Goal: Task Accomplishment & Management: Manage account settings

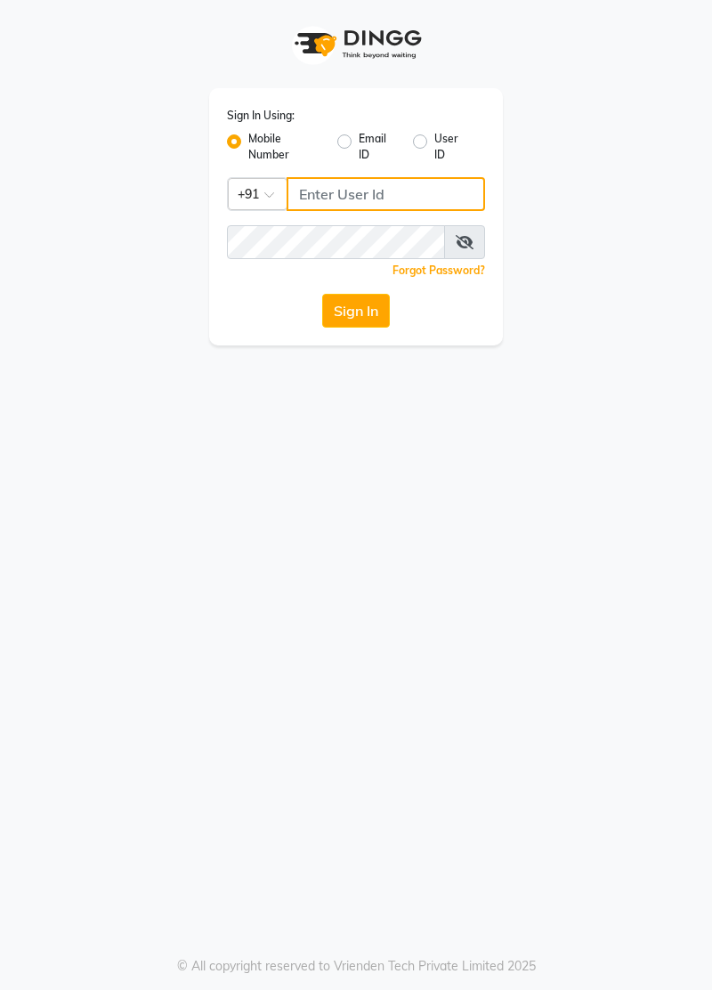
click at [370, 199] on input "Username" at bounding box center [386, 194] width 199 height 34
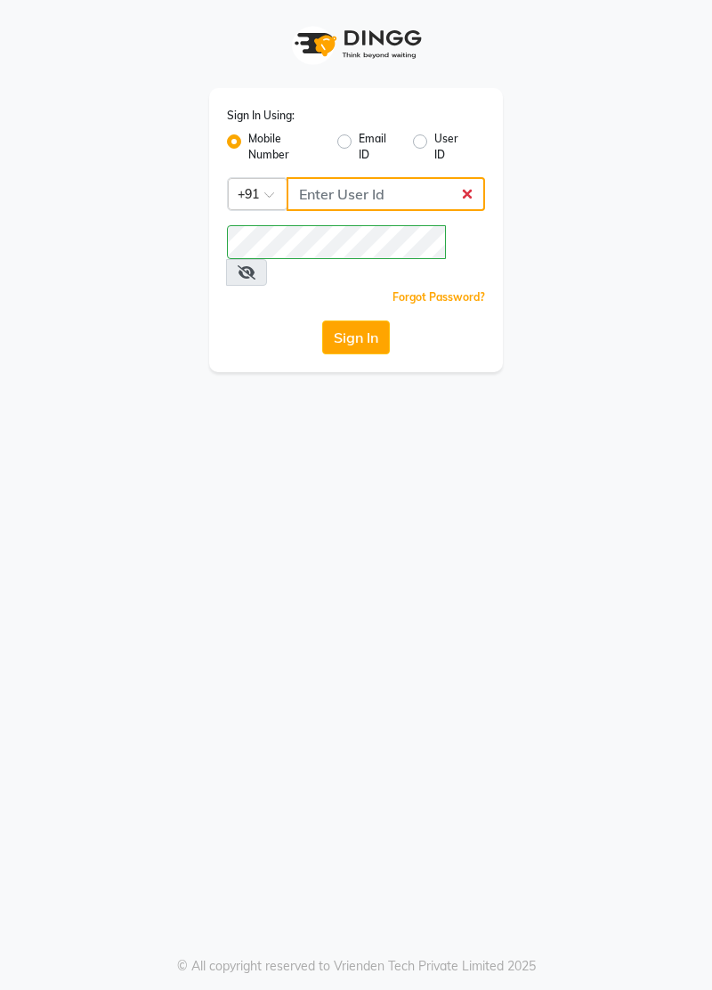
click at [358, 186] on input "Username" at bounding box center [386, 194] width 199 height 34
type input "7877802050"
click at [358, 320] on button "Sign In" at bounding box center [356, 337] width 68 height 34
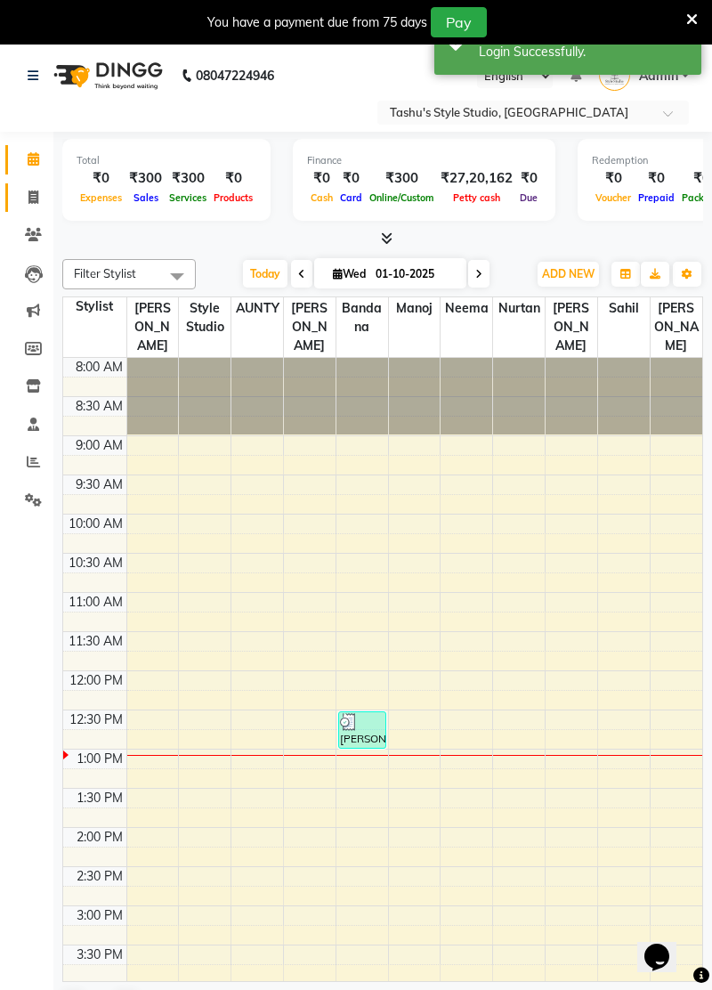
click at [43, 189] on span at bounding box center [33, 198] width 31 height 20
select select "service"
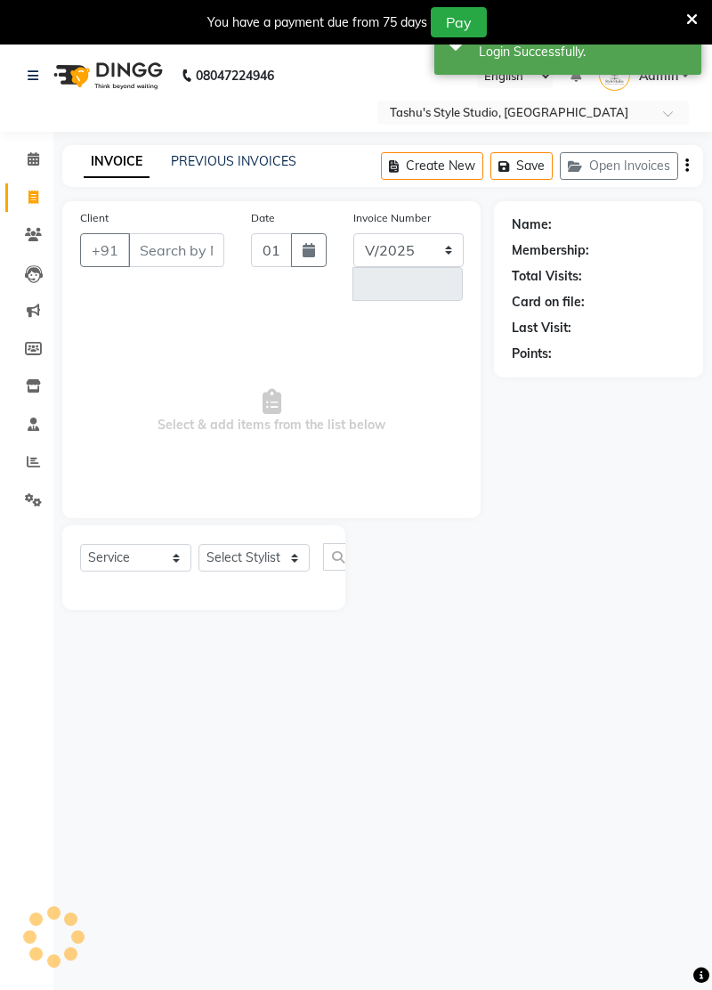
select select "5375"
type input "0954"
click at [182, 248] on input "Client" at bounding box center [176, 250] width 96 height 34
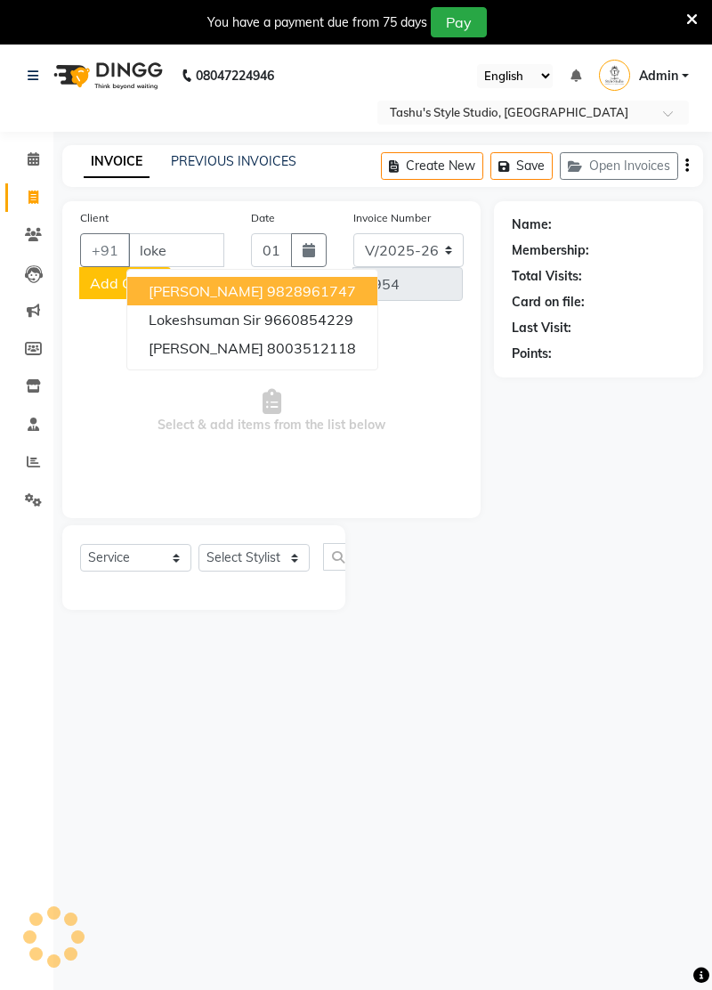
click at [232, 353] on span "[PERSON_NAME]" at bounding box center [206, 348] width 115 height 18
type input "8003512118"
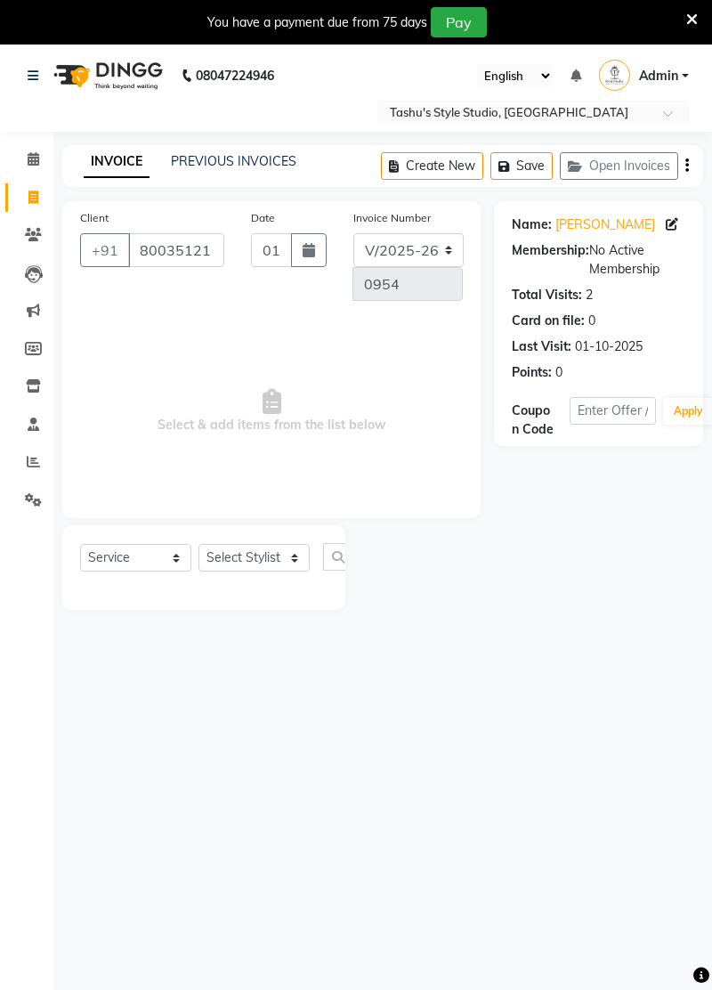
click at [565, 302] on div "Total Visits:" at bounding box center [547, 295] width 70 height 19
click at [558, 303] on div "Total Visits:" at bounding box center [547, 295] width 70 height 19
click at [557, 302] on div "Total Visits:" at bounding box center [547, 295] width 70 height 19
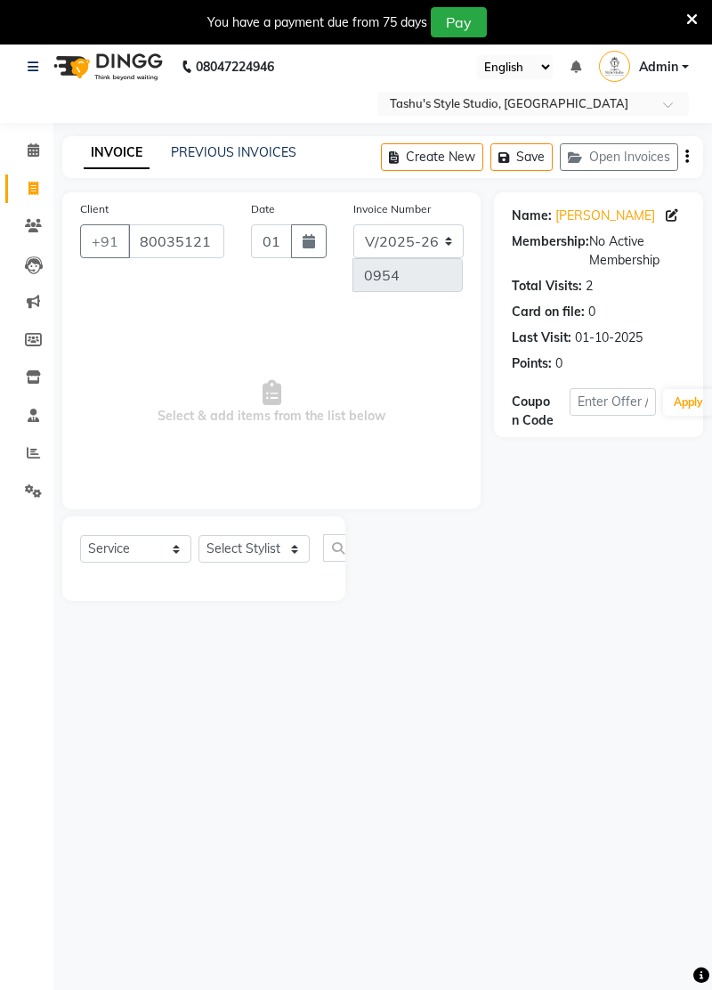
scroll to position [6, 0]
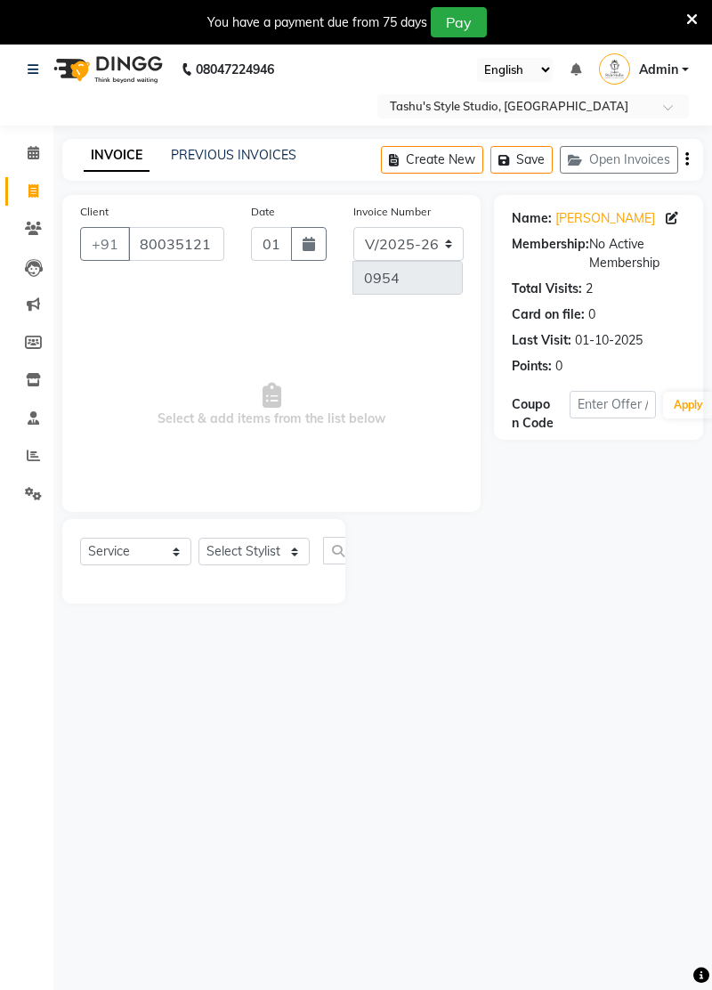
click at [634, 475] on div "Name: Lokesh Sir Jaipur Membership: No Active Membership Total Visits: 2 Card o…" at bounding box center [605, 399] width 223 height 409
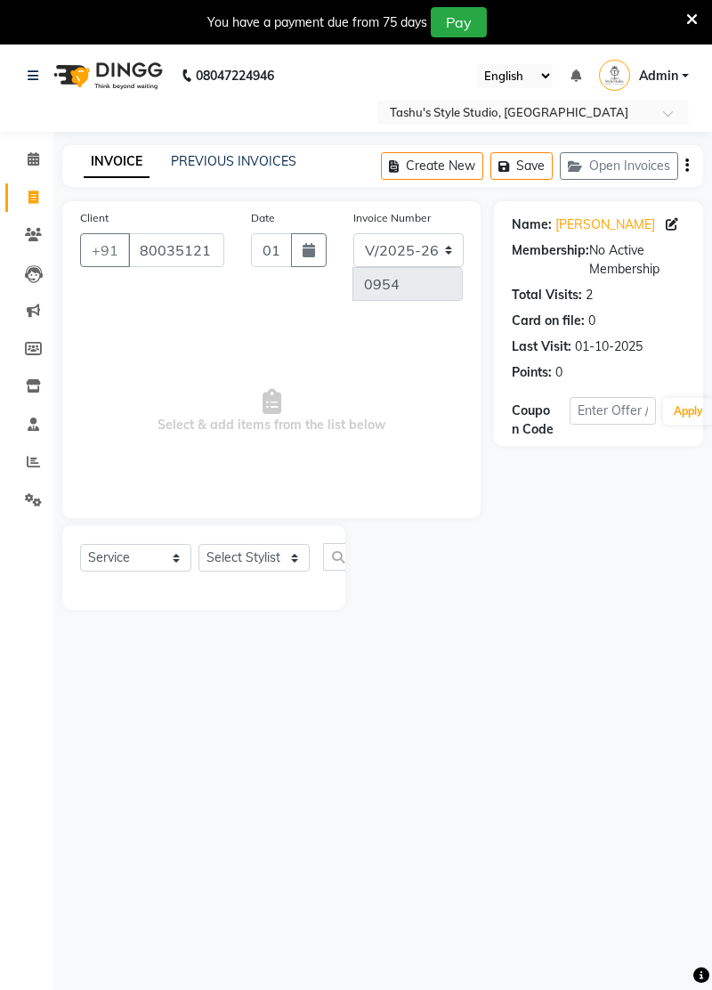
scroll to position [16, 0]
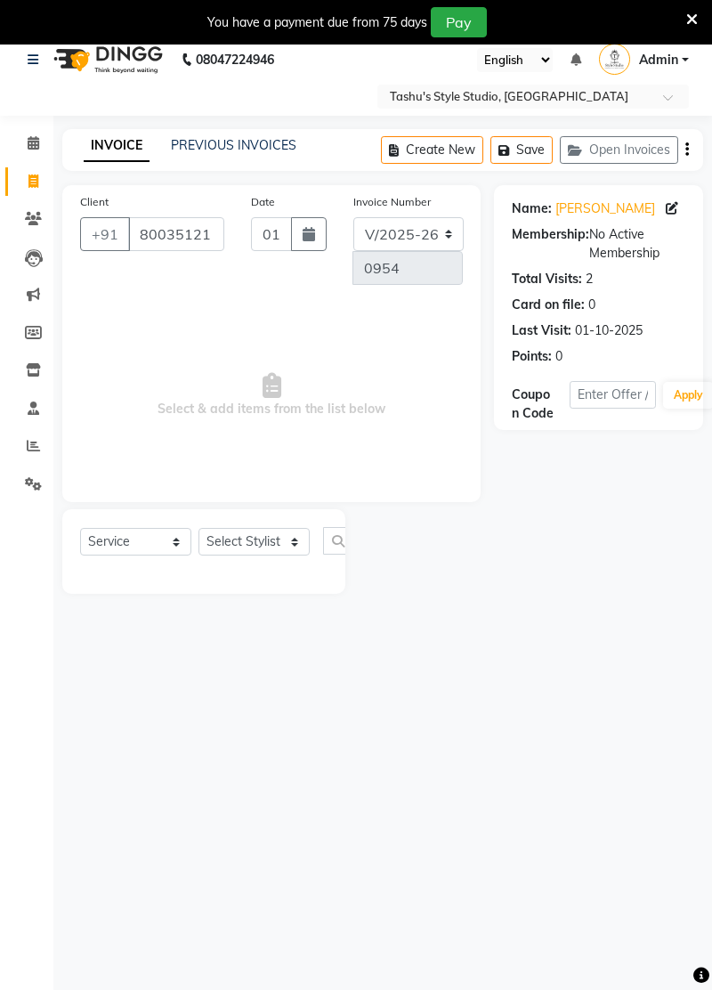
click at [694, 24] on icon at bounding box center [692, 20] width 12 height 16
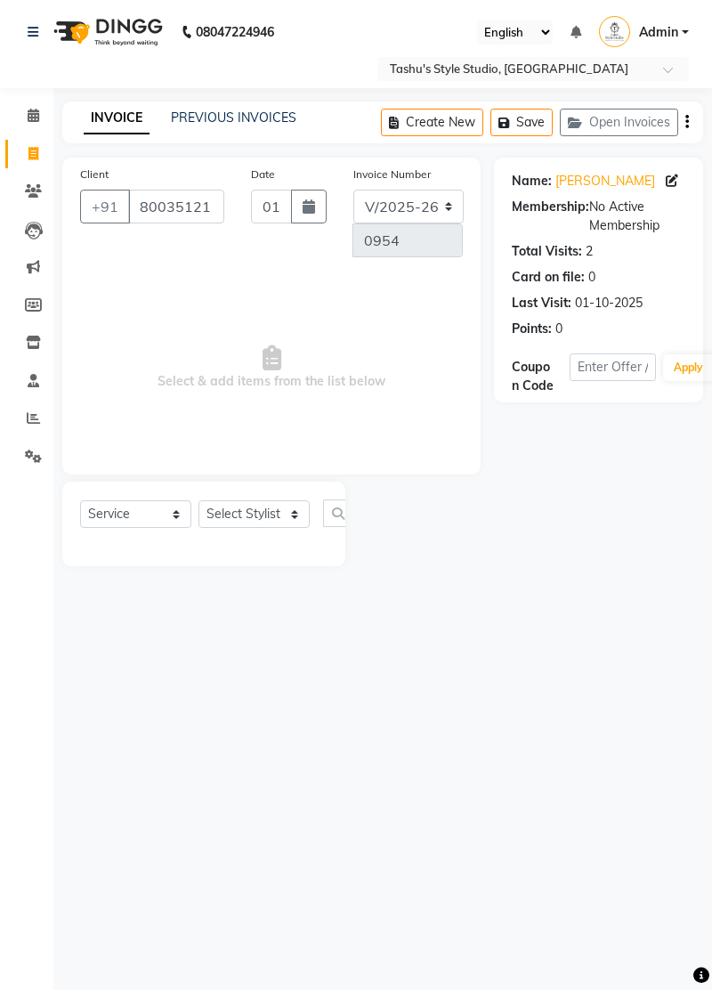
click at [675, 178] on icon at bounding box center [672, 180] width 12 height 12
select select "male"
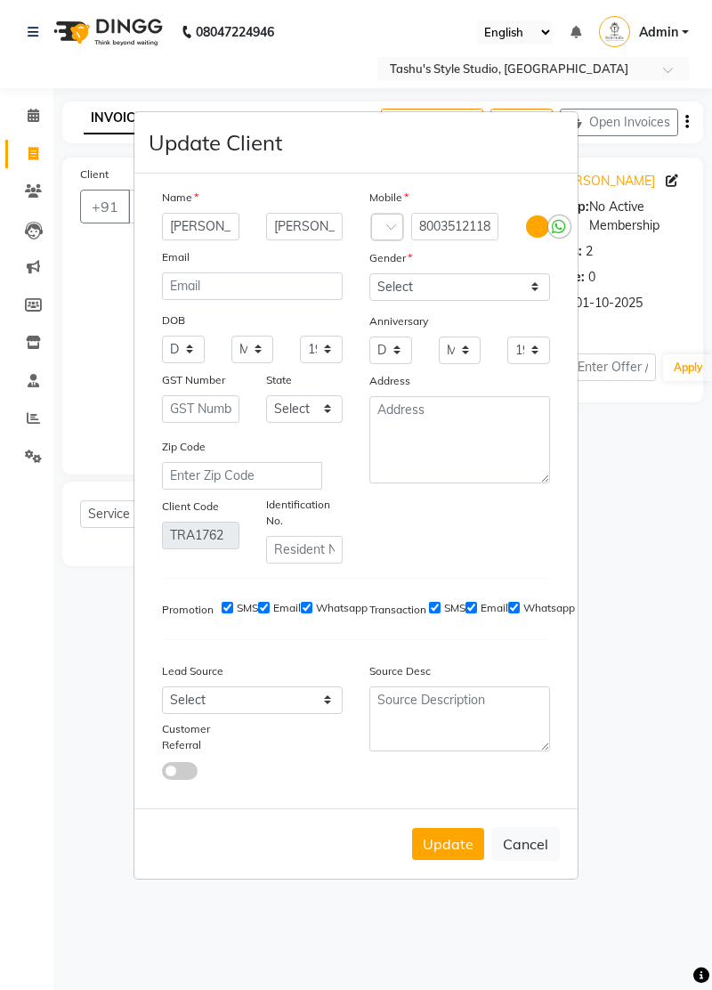
click at [527, 861] on button "Cancel" at bounding box center [525, 844] width 69 height 34
select select
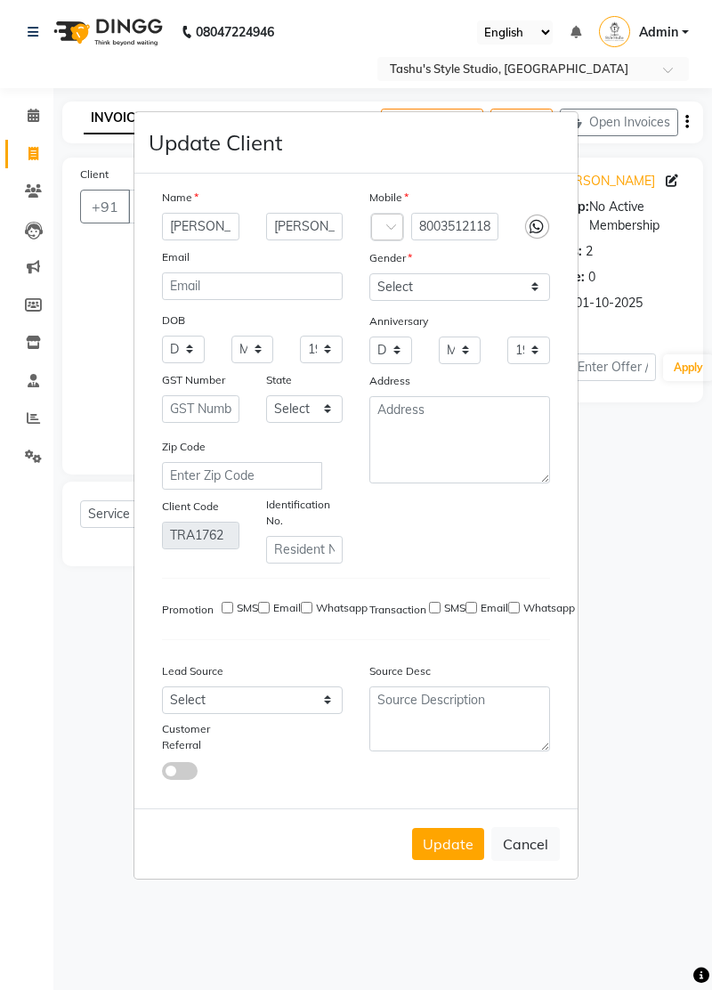
select select
checkbox input "false"
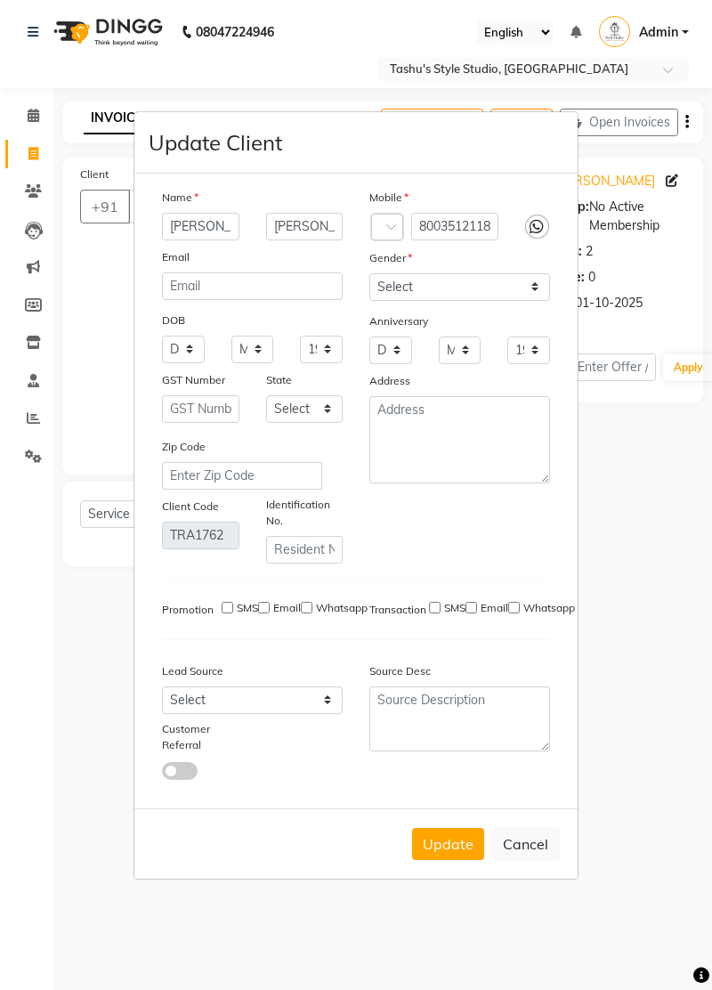
checkbox input "false"
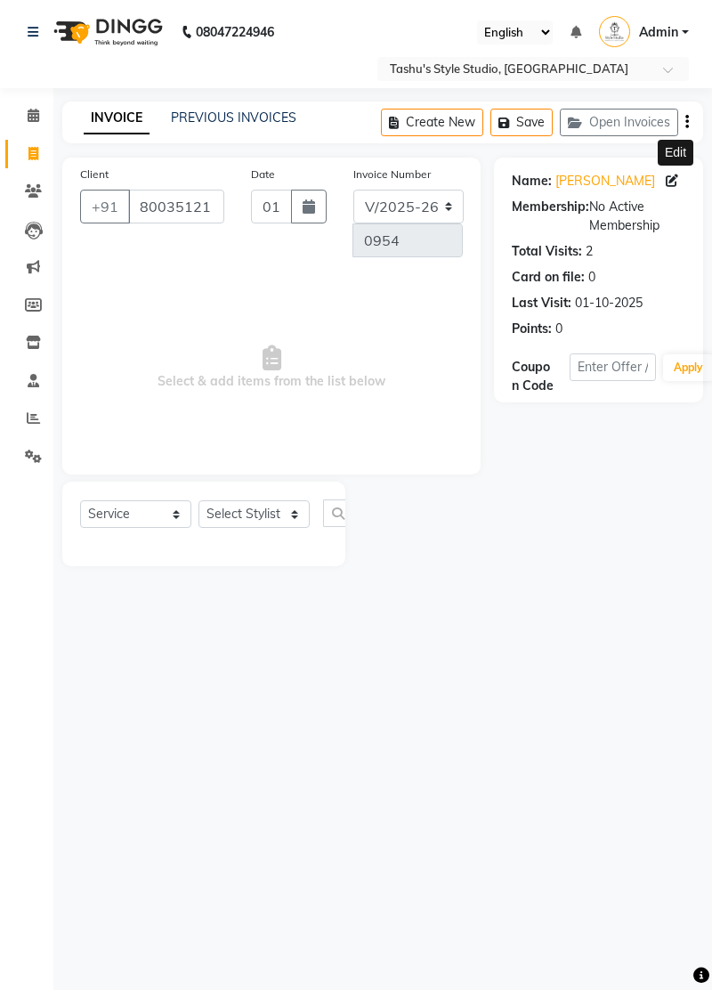
click at [408, 160] on div "Client +91 8003512118 Date 01-10-2025 Invoice Number V/2025 V/2025-26 0954 Sele…" at bounding box center [271, 316] width 418 height 317
click at [382, 190] on select "V/2025 V/2025-26" at bounding box center [408, 207] width 110 height 34
click at [393, 166] on label "Invoice Number" at bounding box center [391, 174] width 77 height 16
click at [451, 215] on select "V/2025 V/2025-26" at bounding box center [408, 207] width 110 height 34
click at [686, 123] on icon "button" at bounding box center [687, 122] width 4 height 1
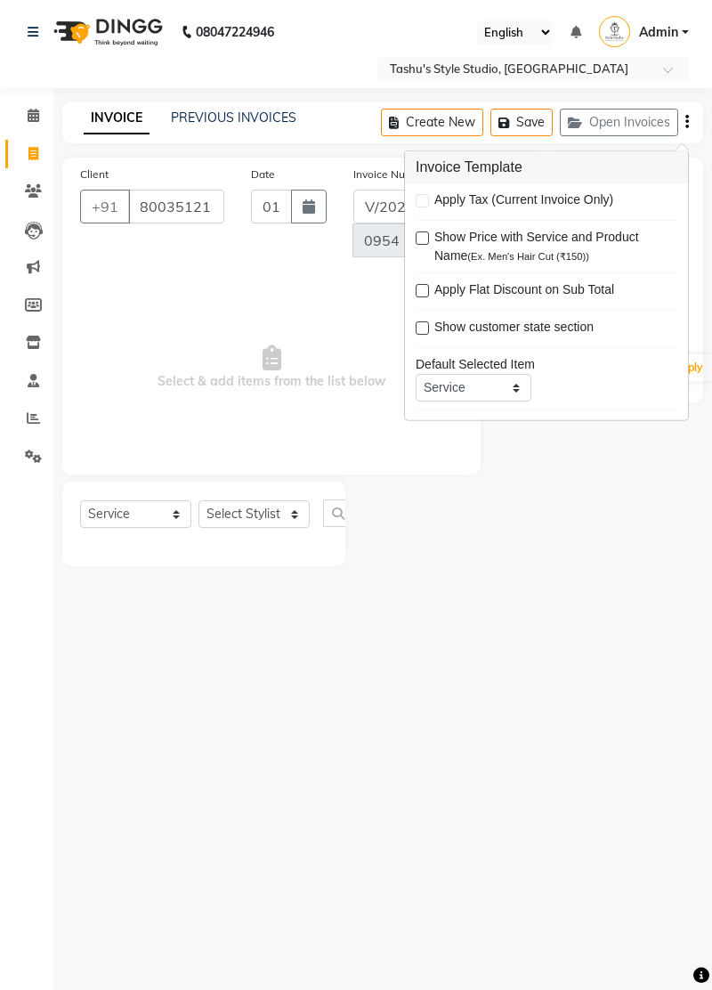
click at [605, 508] on div "Name: Lokesh Sir Jaipur Membership: No Active Membership Total Visits: 2 Card o…" at bounding box center [605, 362] width 223 height 409
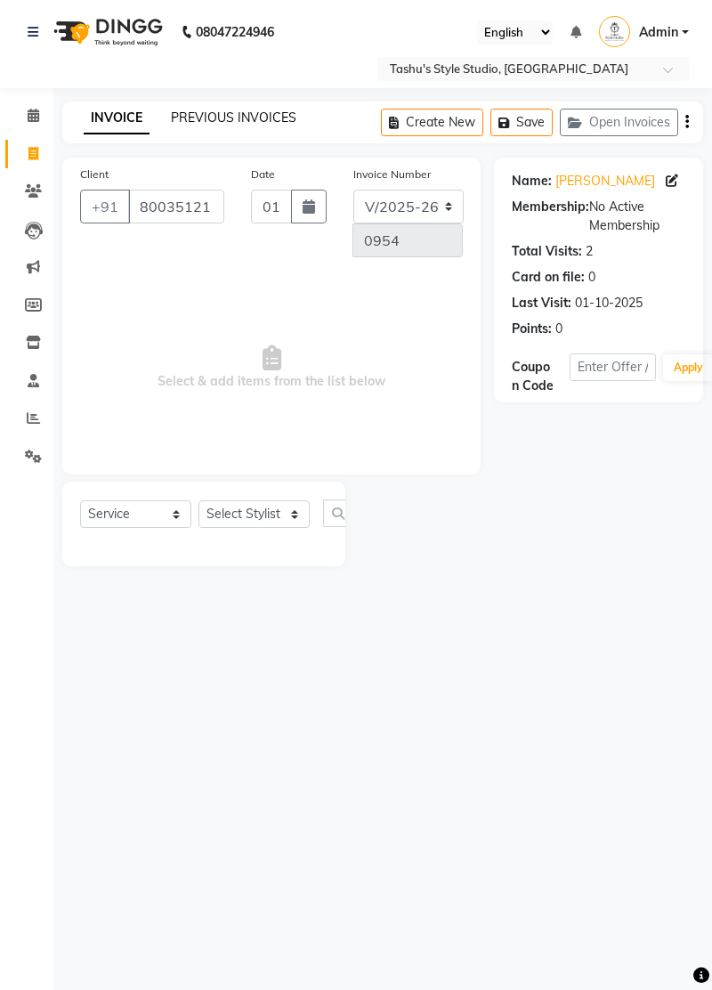
click at [247, 119] on link "PREVIOUS INVOICES" at bounding box center [234, 118] width 126 height 16
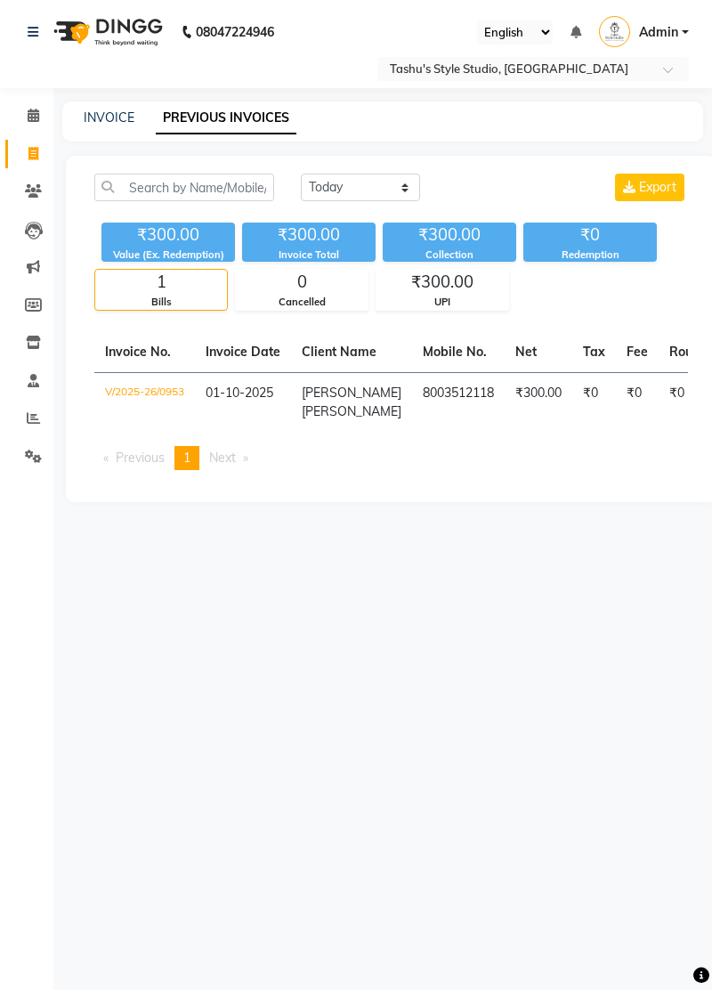
click at [616, 389] on td "₹0" at bounding box center [637, 402] width 43 height 60
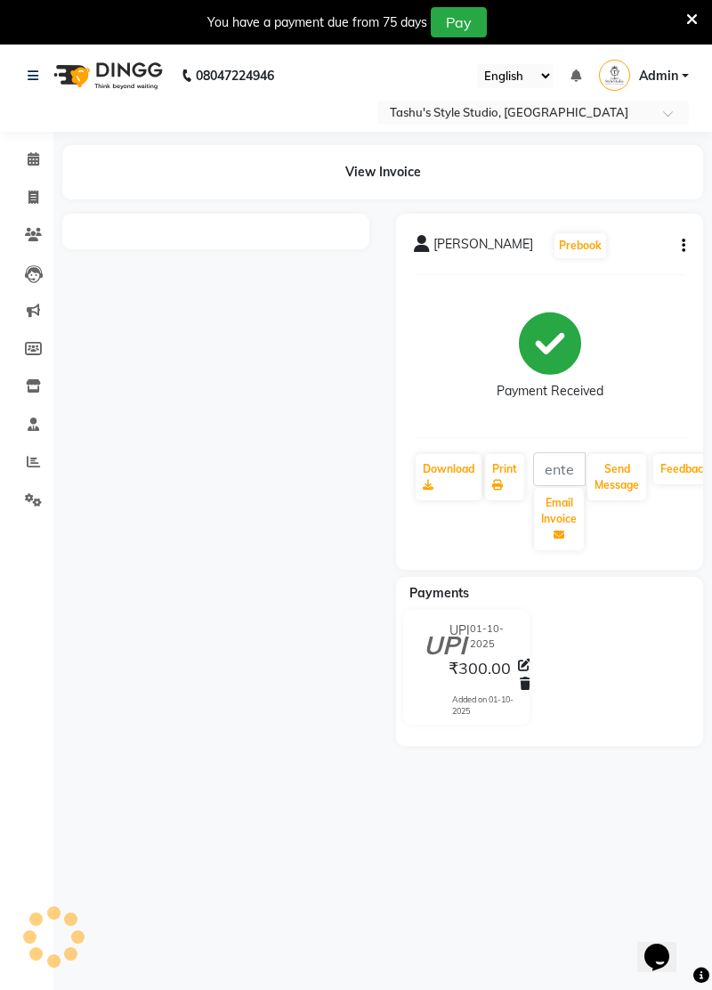
click at [679, 251] on button "button" at bounding box center [680, 246] width 11 height 19
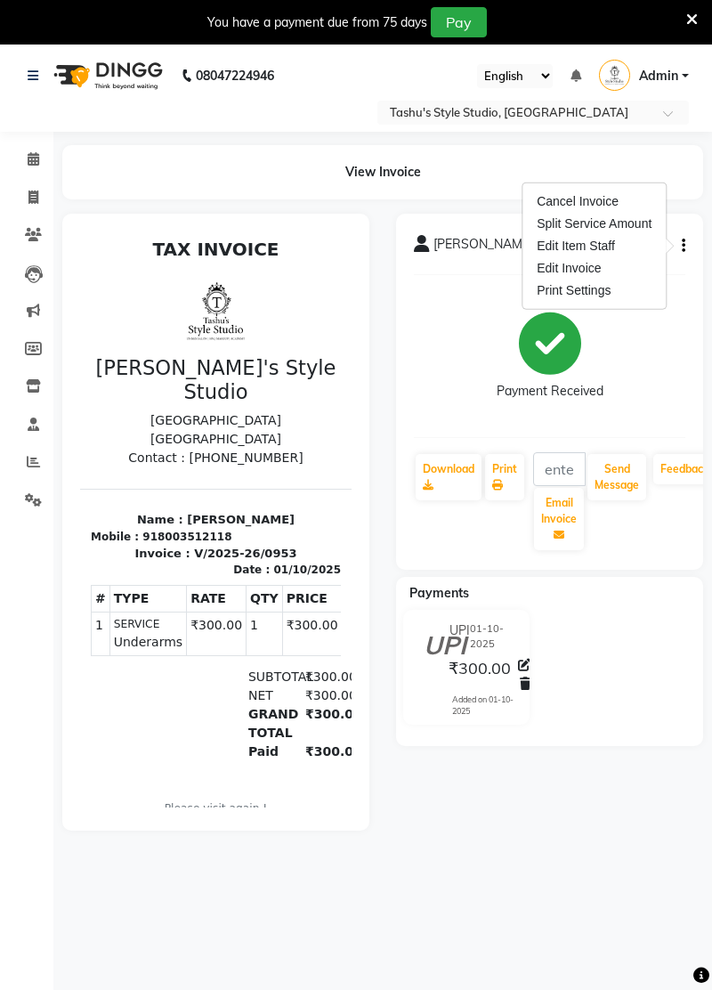
click at [627, 203] on div "Cancel Invoice" at bounding box center [594, 202] width 122 height 22
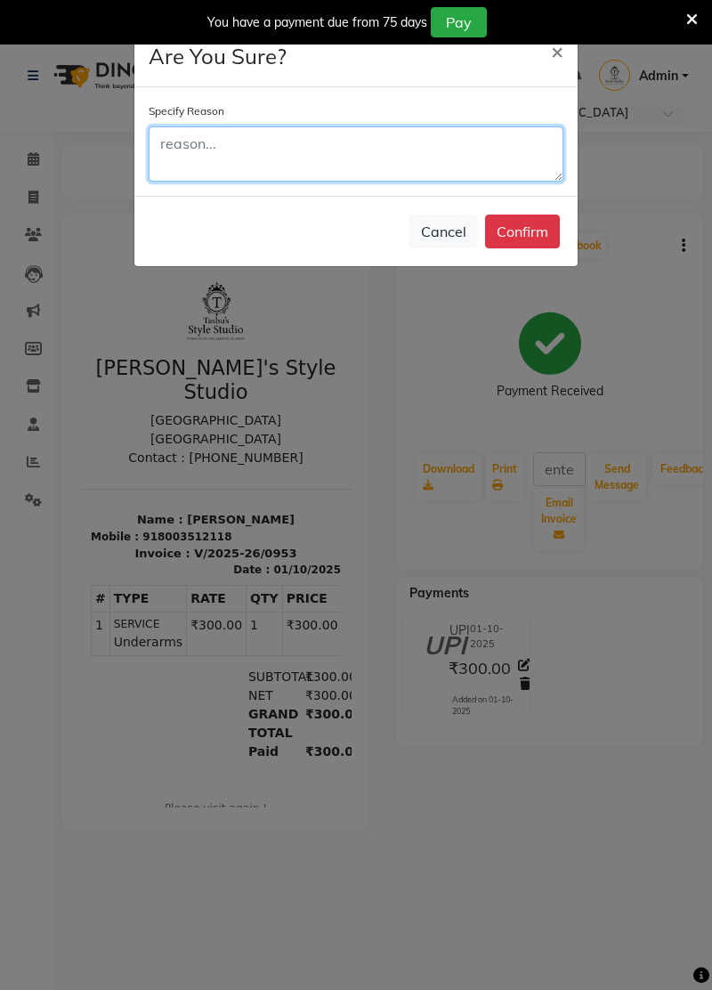
click at [353, 168] on textarea at bounding box center [356, 153] width 415 height 55
type textarea "Mistake"
click at [536, 228] on button "Confirm" at bounding box center [522, 232] width 75 height 34
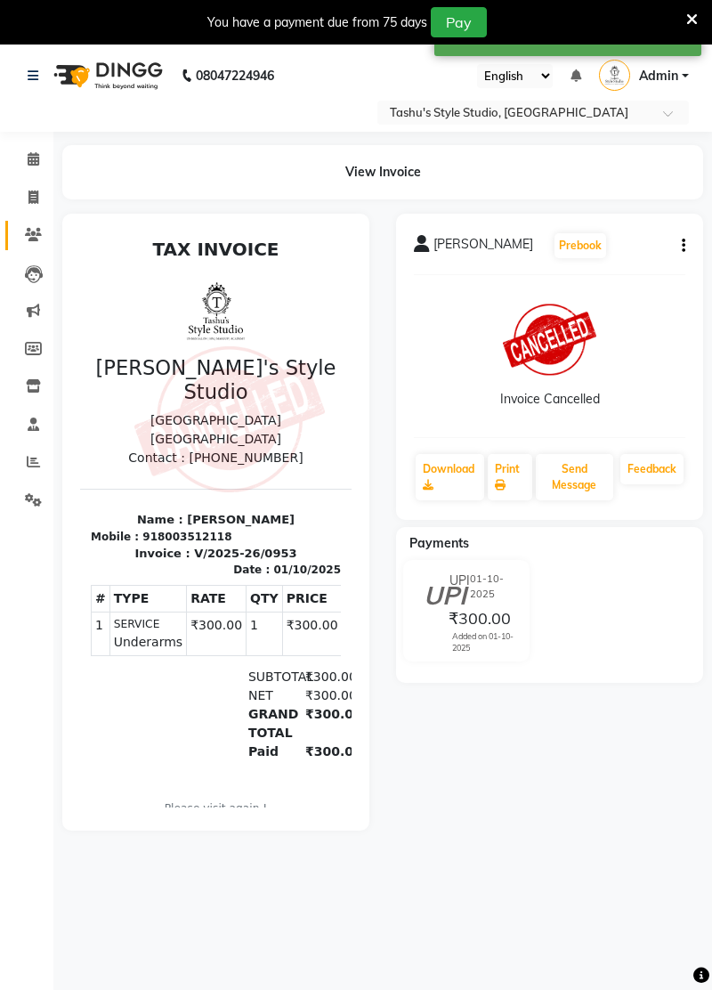
click at [27, 223] on link "Clients" at bounding box center [26, 235] width 43 height 29
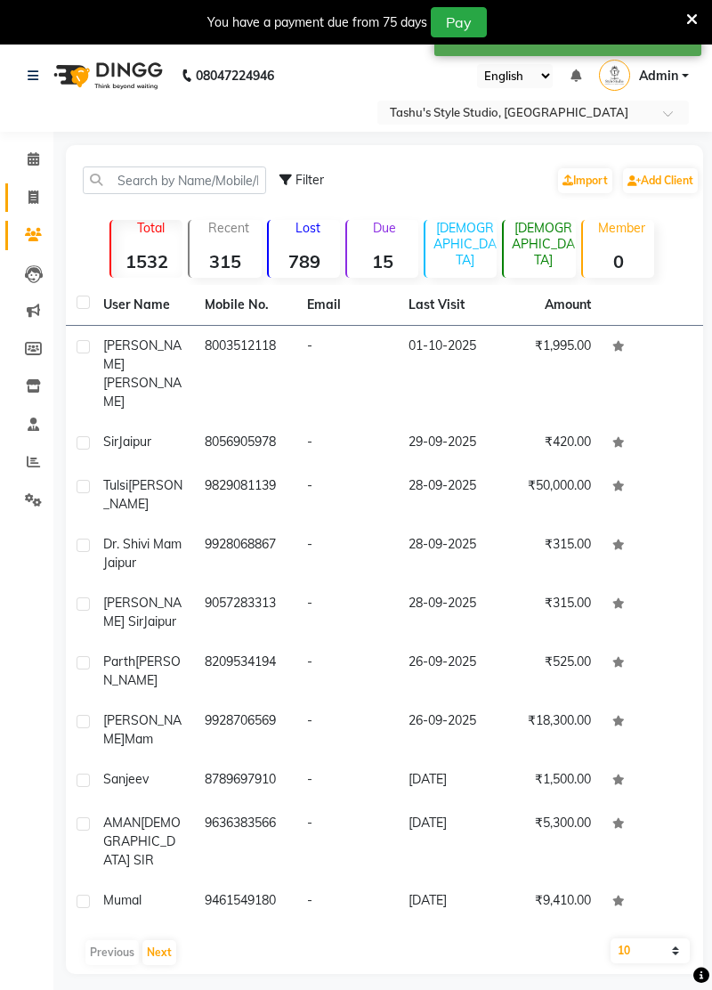
click at [37, 205] on span at bounding box center [33, 198] width 31 height 20
select select "service"
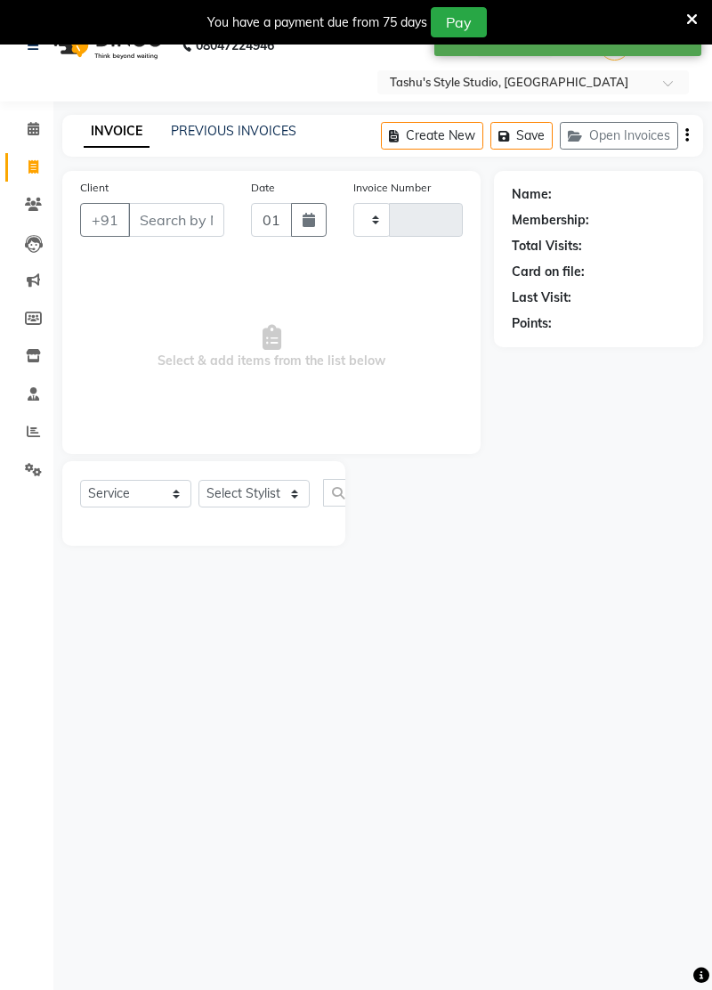
type input "0954"
select select "5375"
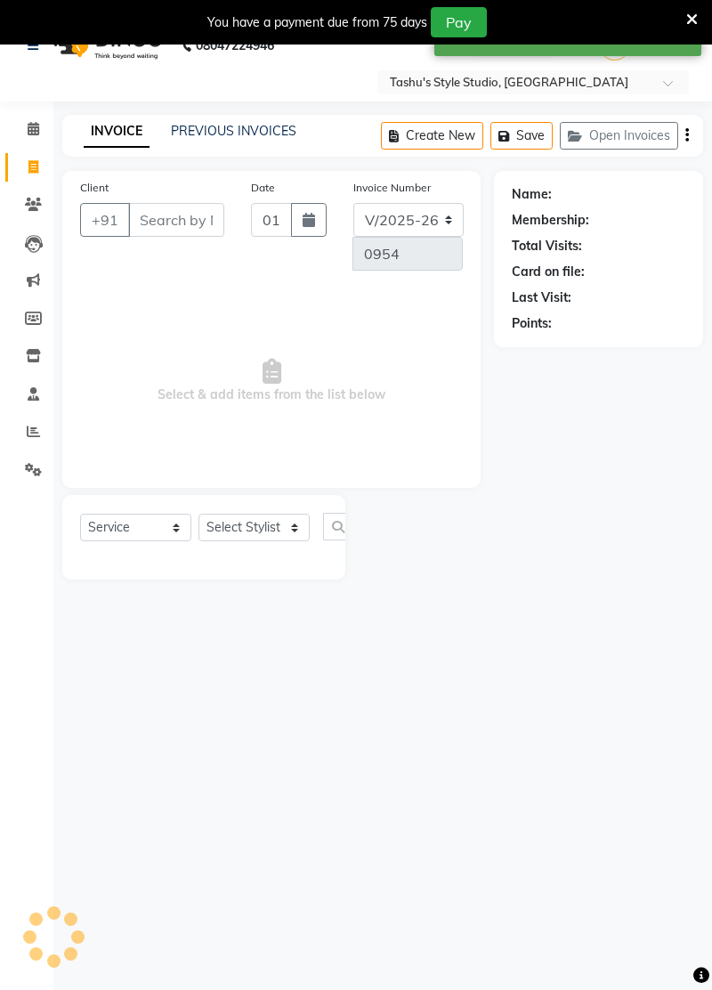
scroll to position [44, 0]
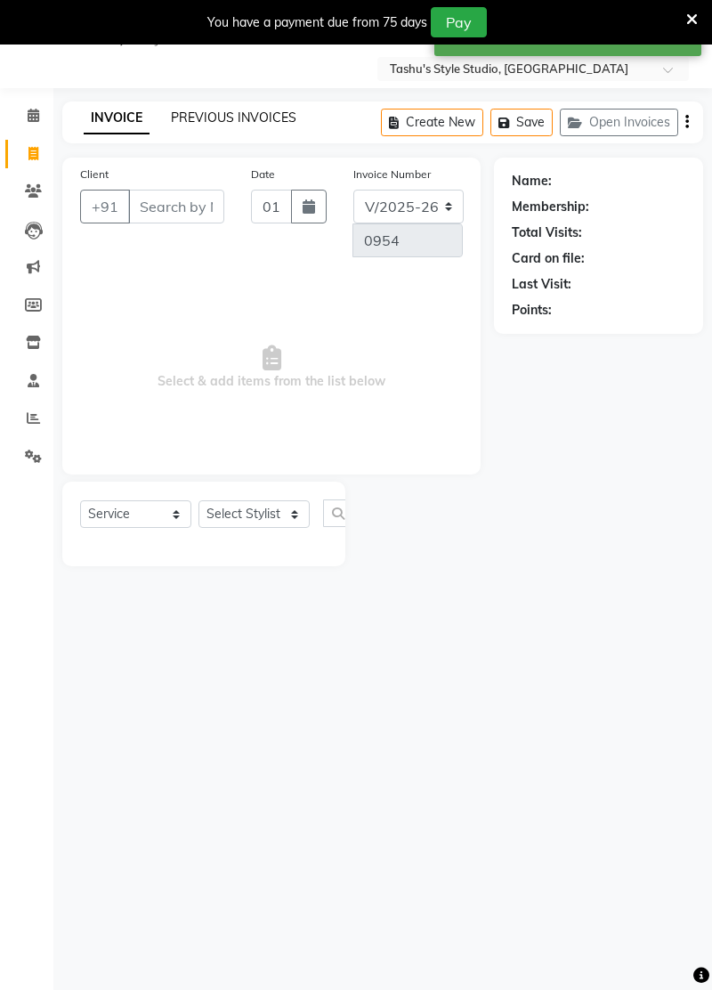
click at [199, 121] on link "PREVIOUS INVOICES" at bounding box center [234, 118] width 126 height 16
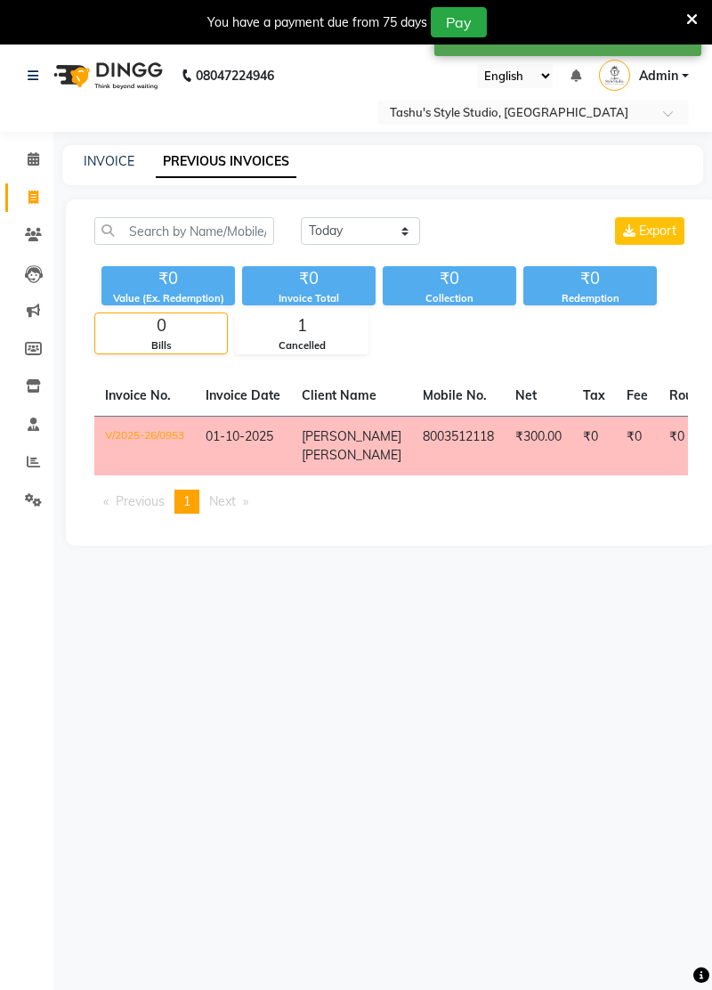
click at [108, 183] on div "INVOICE PREVIOUS INVOICES" at bounding box center [382, 165] width 641 height 40
click at [99, 167] on link "INVOICE" at bounding box center [109, 161] width 51 height 16
select select "5375"
select select "service"
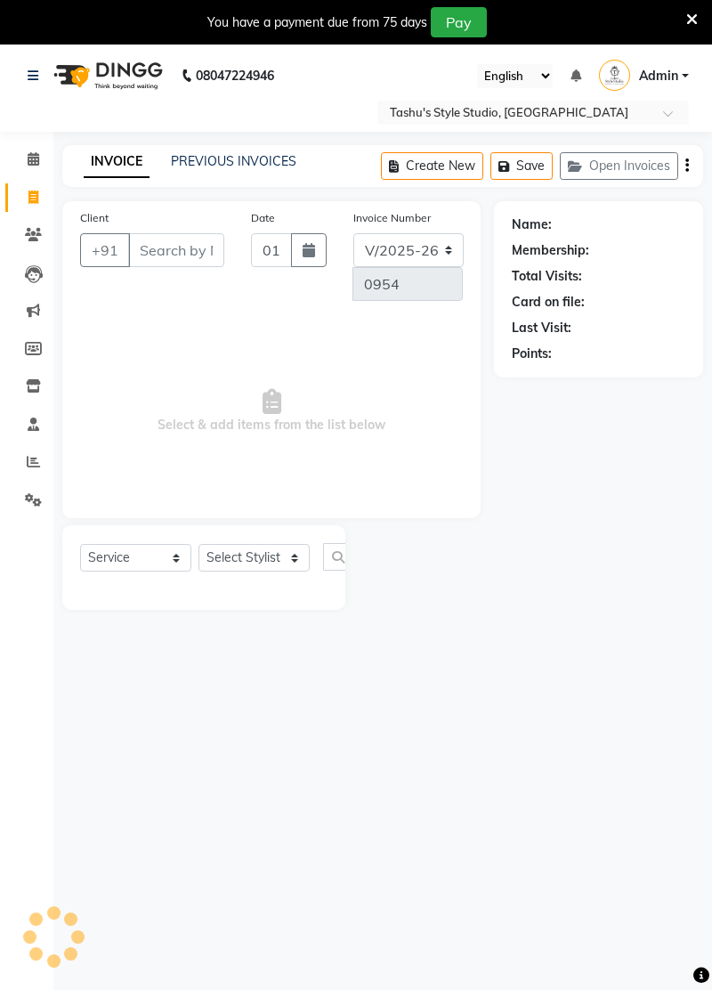
click at [174, 256] on input "Client" at bounding box center [176, 250] width 96 height 34
